Goal: Transaction & Acquisition: Purchase product/service

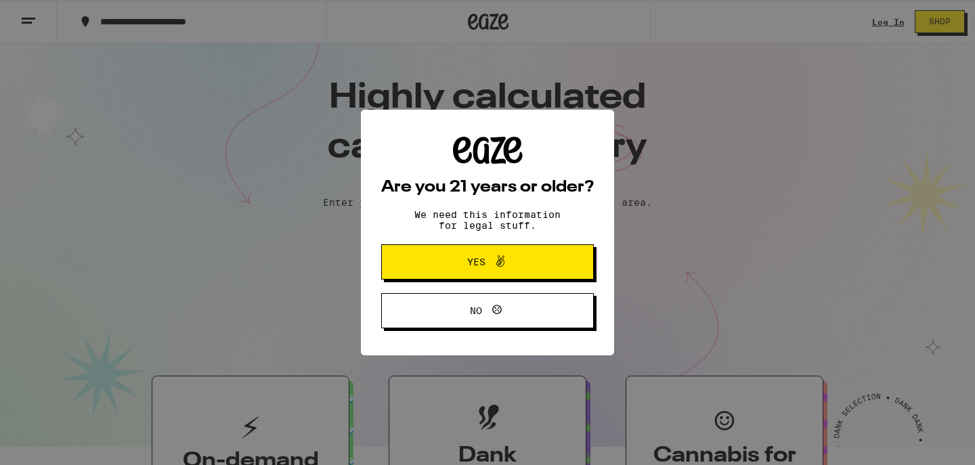
click at [485, 258] on span at bounding box center [496, 262] width 23 height 18
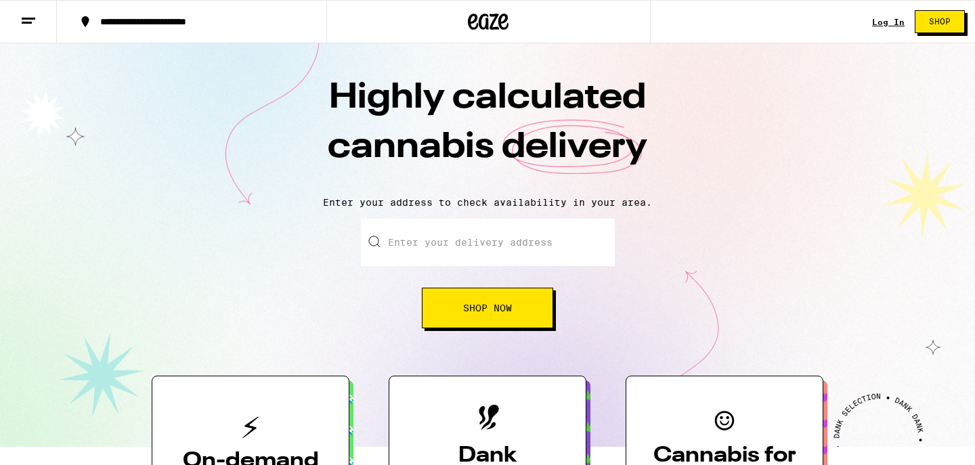
click at [466, 242] on input "Enter your delivery address" at bounding box center [488, 242] width 254 height 47
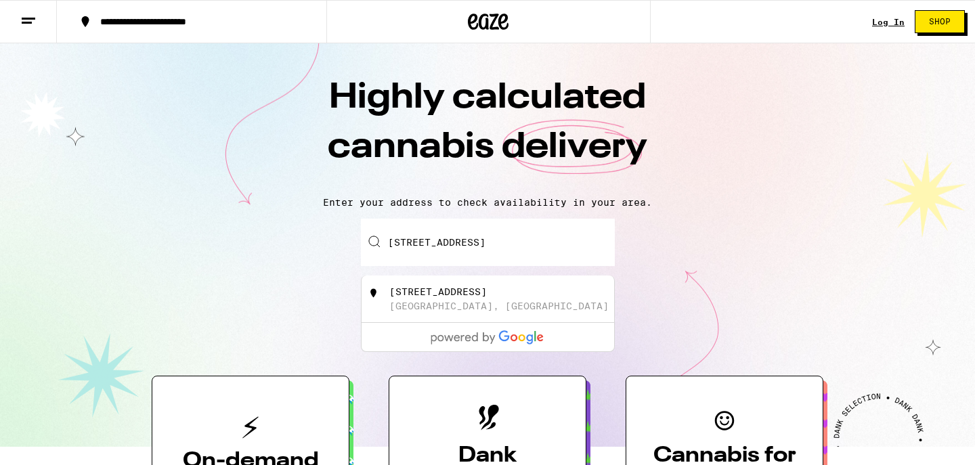
click at [487, 295] on div "[STREET_ADDRESS]" at bounding box center [437, 291] width 97 height 11
type input "[STREET_ADDRESS]"
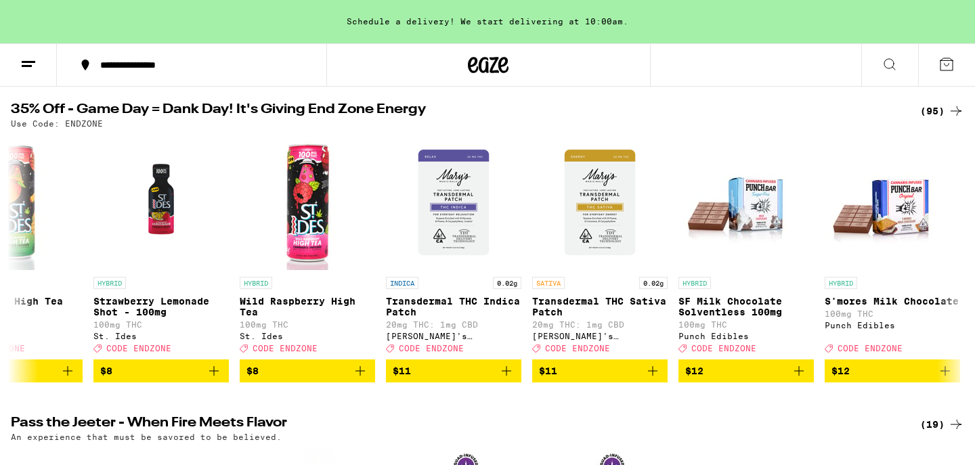
scroll to position [0, 1982]
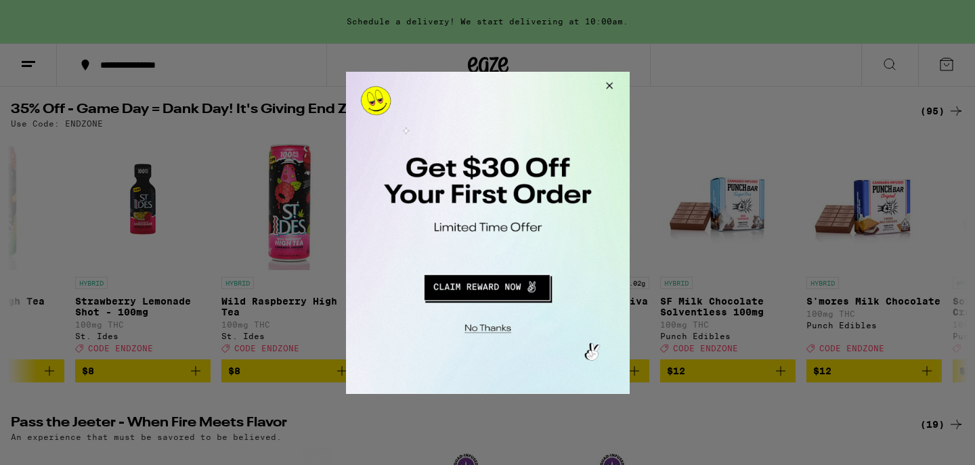
click at [605, 85] on button "Close Modal" at bounding box center [606, 87] width 37 height 32
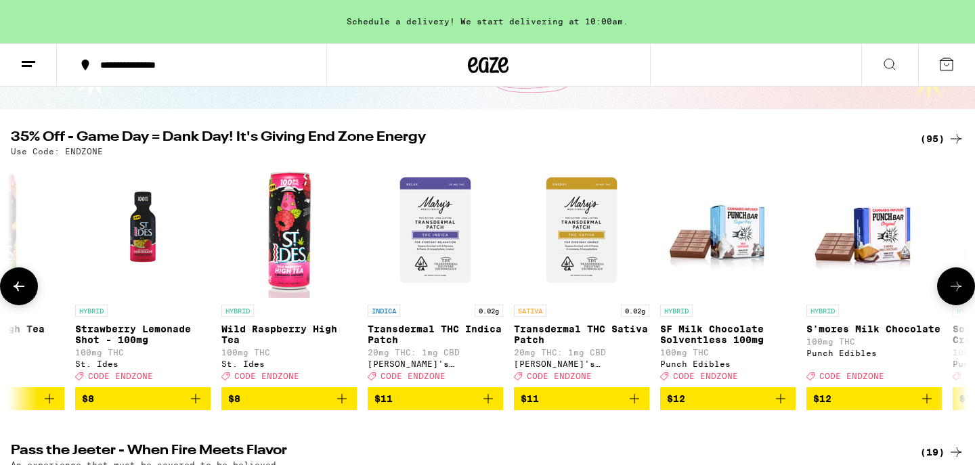
scroll to position [106, 0]
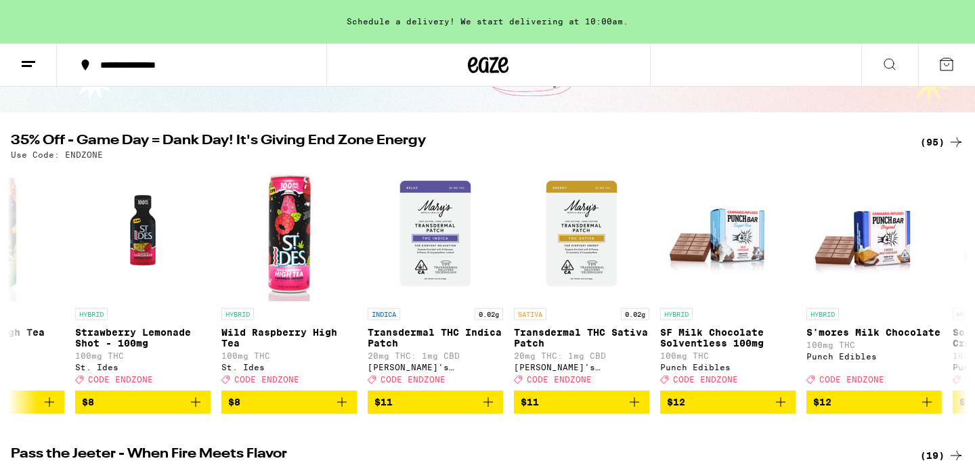
click at [954, 141] on icon at bounding box center [955, 142] width 16 height 16
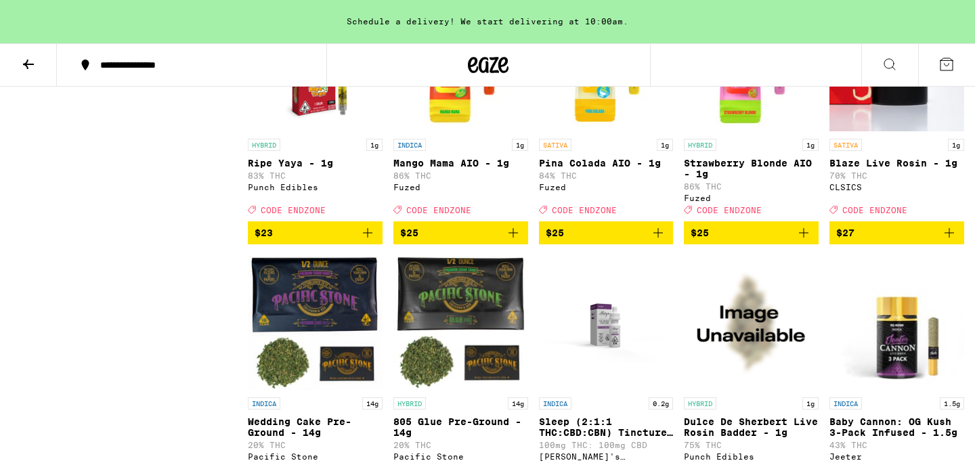
scroll to position [2818, 0]
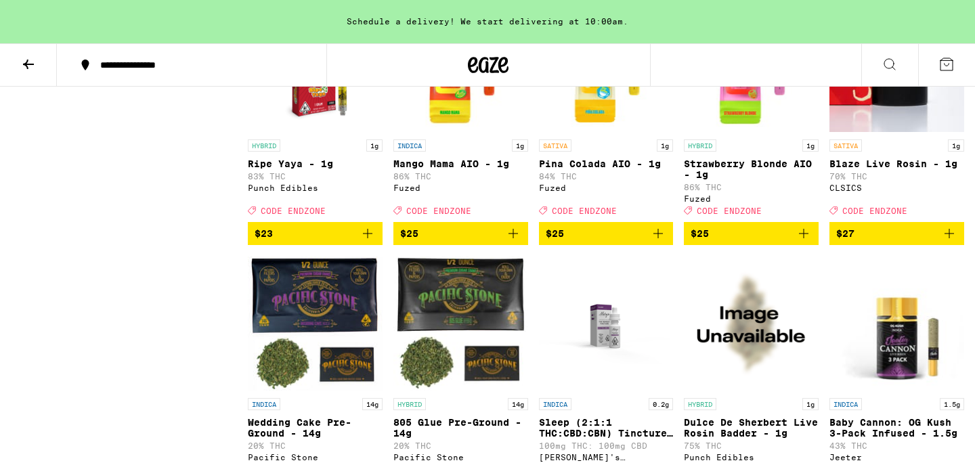
click at [715, 242] on span "$25" at bounding box center [750, 233] width 121 height 16
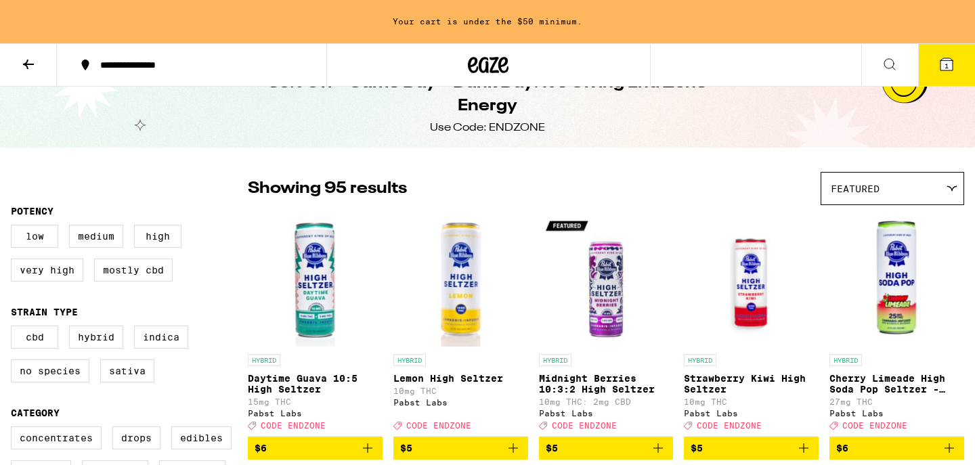
scroll to position [0, 0]
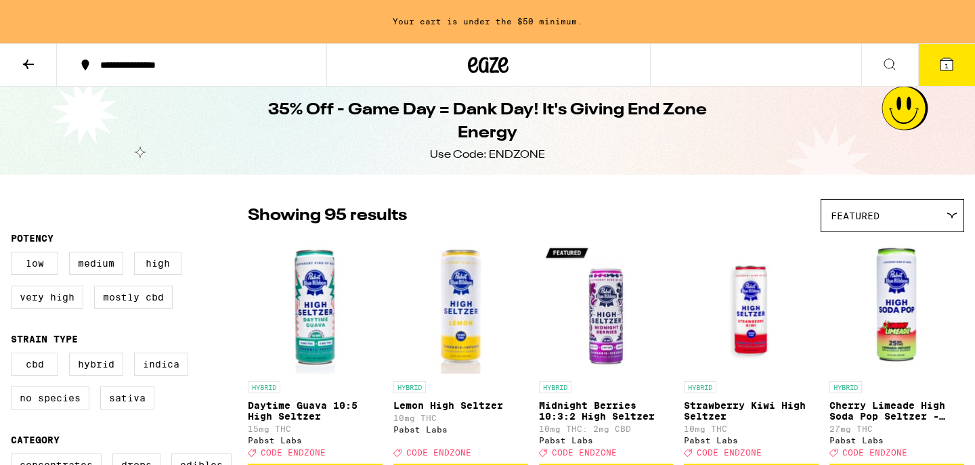
click at [950, 63] on icon at bounding box center [946, 64] width 12 height 12
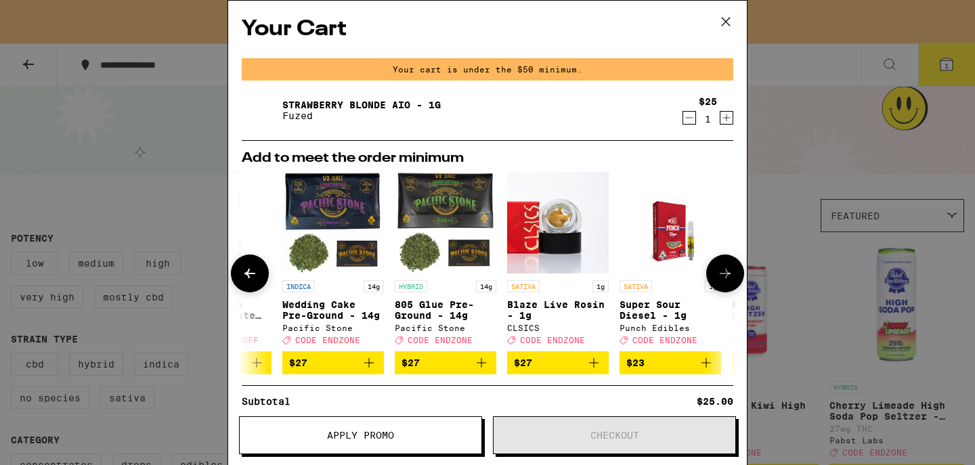
scroll to position [0, 299]
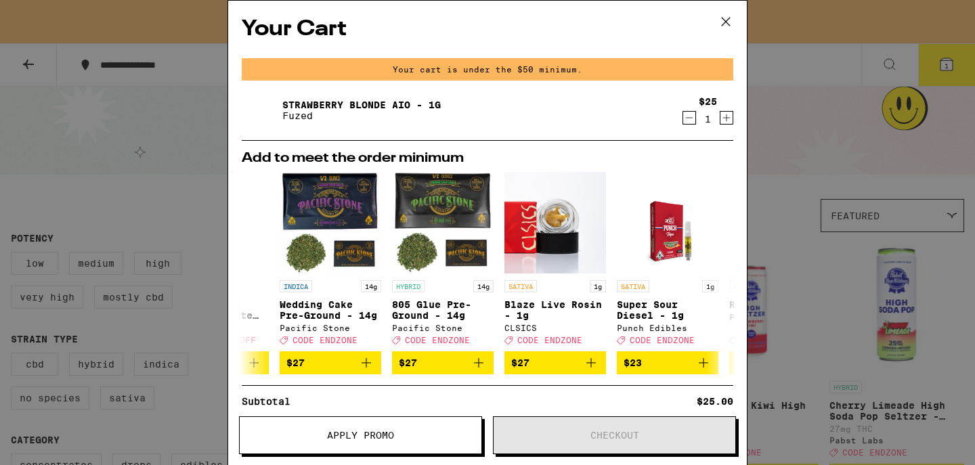
click at [724, 18] on icon at bounding box center [725, 22] width 20 height 20
